Goal: Book appointment/travel/reservation

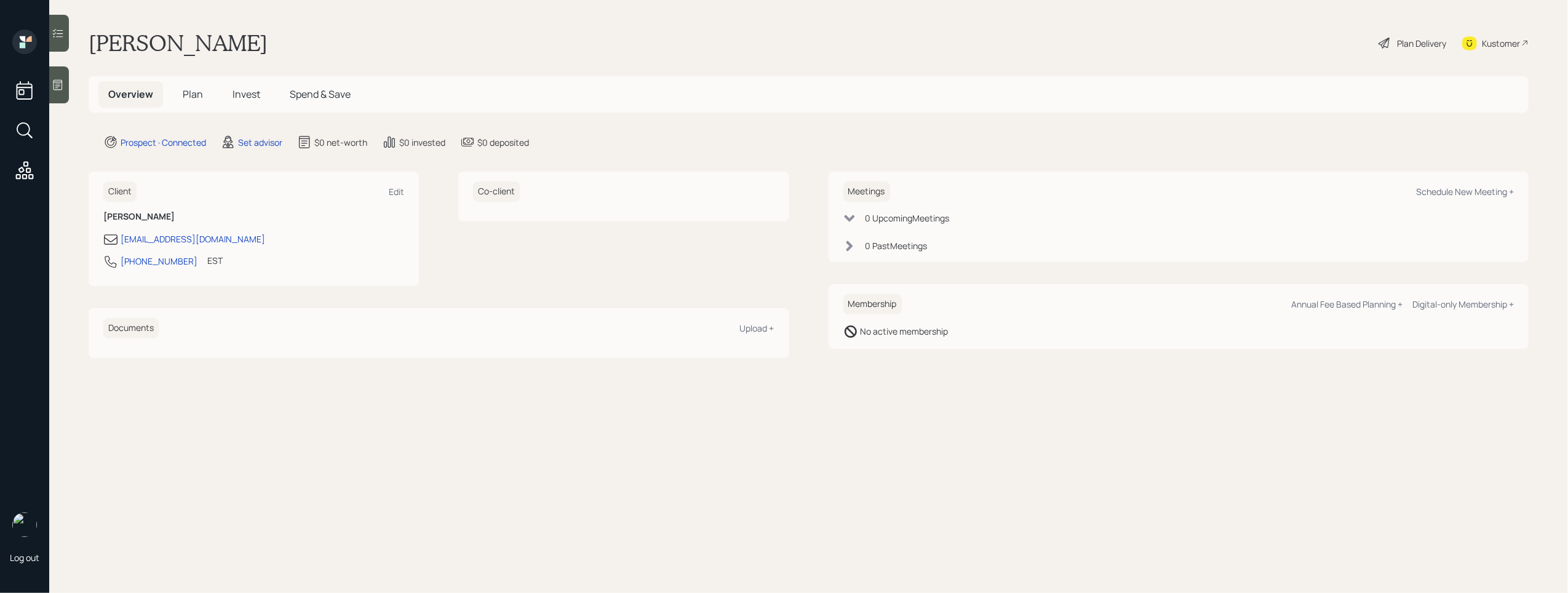
click at [1427, 198] on div "Meetings Schedule New Meeting +" at bounding box center [1178, 191] width 671 height 20
click at [1431, 193] on div "Schedule New Meeting +" at bounding box center [1464, 191] width 98 height 12
select select "round-[PERSON_NAME]"
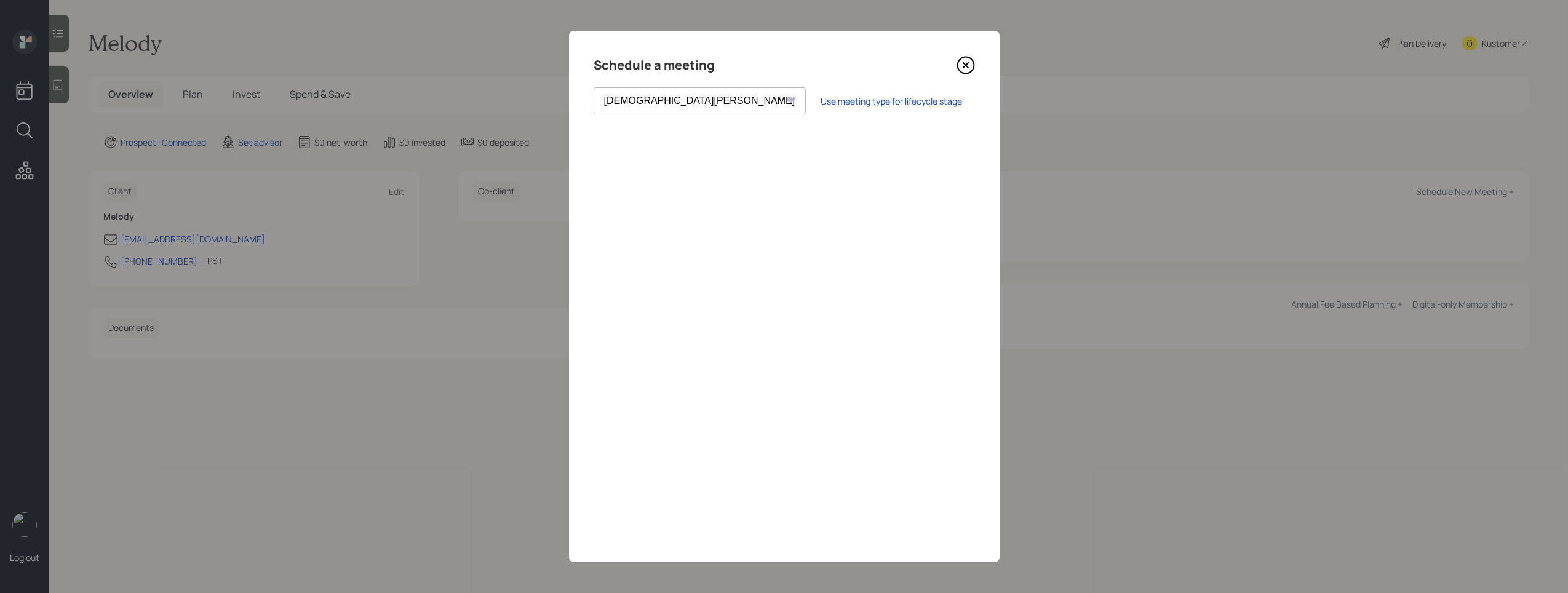
select select "7ee11780-4d8a-424a-8367-23e02165f7ba"
